Goal: Task Accomplishment & Management: Manage account settings

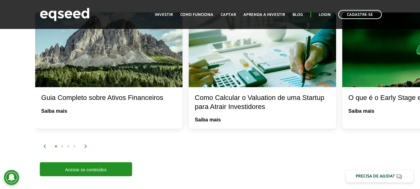
scroll to position [1026, 0]
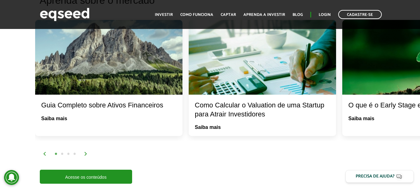
click at [247, 77] on div at bounding box center [262, 57] width 147 height 75
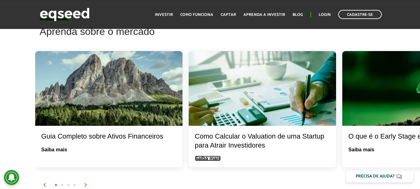
click at [210, 158] on link "Saiba mais" at bounding box center [208, 158] width 26 height 5
click at [325, 13] on link "Login" at bounding box center [325, 15] width 12 height 4
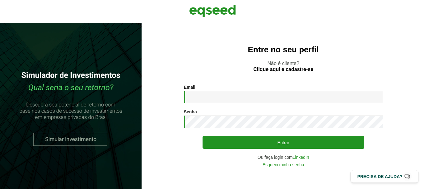
type input "**********"
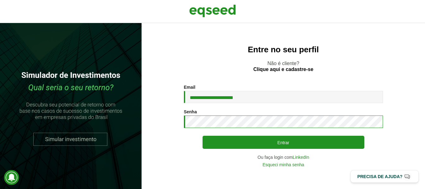
click at [202, 136] on button "Entrar" at bounding box center [283, 142] width 162 height 13
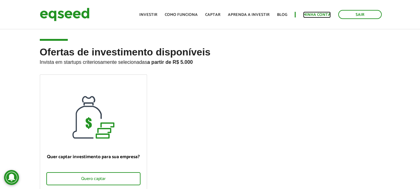
click at [316, 13] on link "Minha conta" at bounding box center [317, 15] width 28 height 4
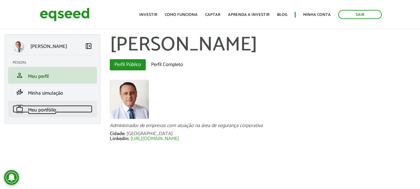
click at [48, 111] on span "Meu portfólio" at bounding box center [42, 110] width 28 height 8
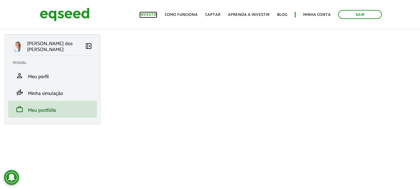
click at [150, 15] on link "Investir" at bounding box center [148, 15] width 18 height 4
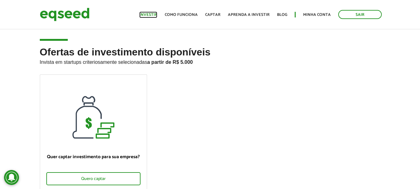
click at [156, 14] on link "Investir" at bounding box center [148, 15] width 18 height 4
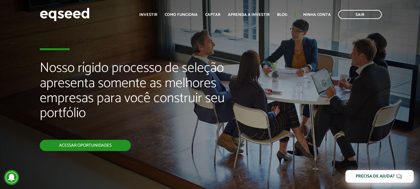
click at [97, 145] on link "Acessar oportunidades" at bounding box center [85, 145] width 91 height 11
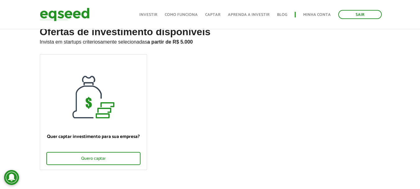
scroll to position [31, 0]
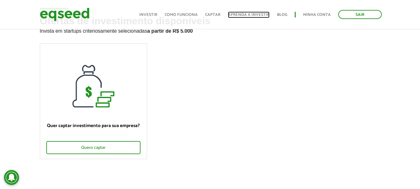
click at [244, 16] on link "Aprenda a investir" at bounding box center [249, 15] width 42 height 4
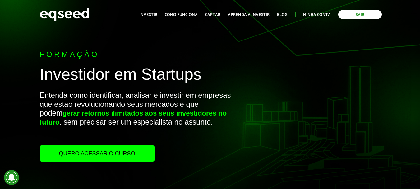
click at [353, 17] on link "Sair" at bounding box center [360, 14] width 44 height 9
